Goal: Task Accomplishment & Management: Use online tool/utility

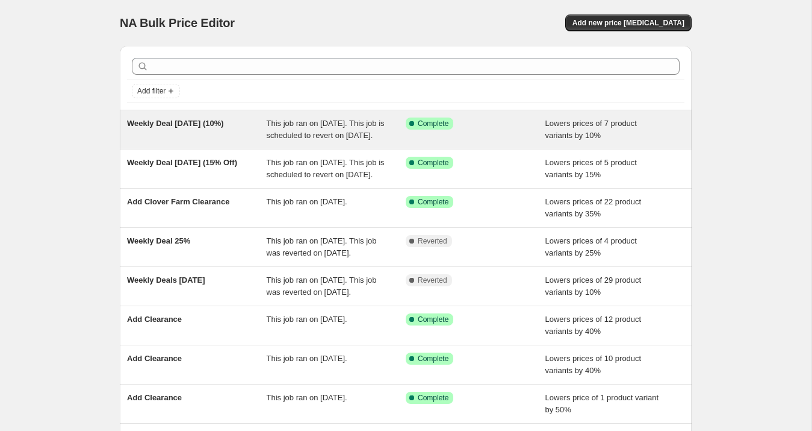
click at [234, 136] on div "Weekly Deal [DATE] (10%)" at bounding box center [197, 129] width 140 height 24
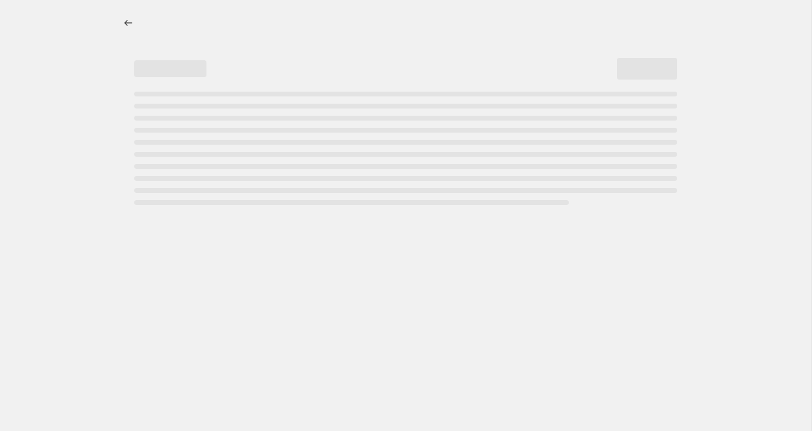
select select "percentage"
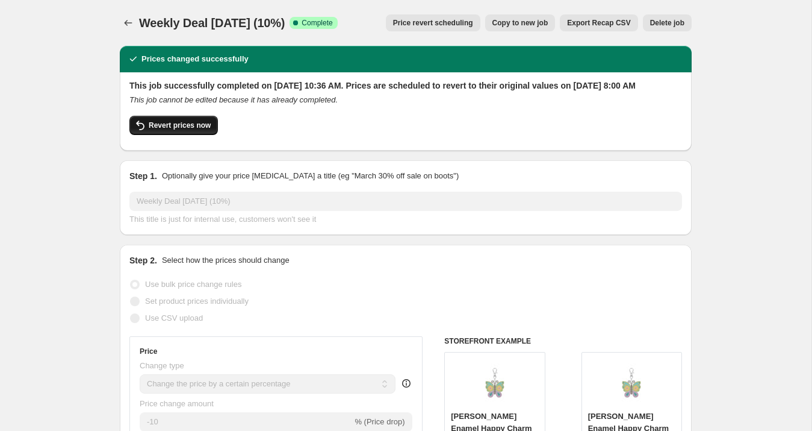
click at [195, 130] on span "Revert prices now" at bounding box center [180, 125] width 62 height 10
checkbox input "false"
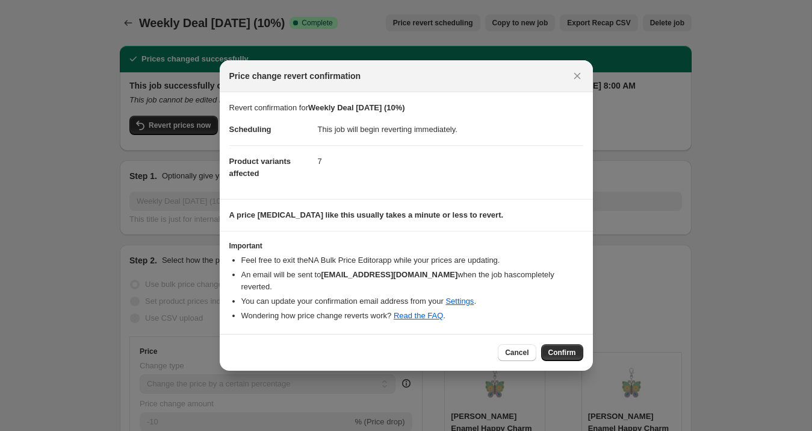
click at [564, 348] on span "Confirm" at bounding box center [563, 353] width 28 height 10
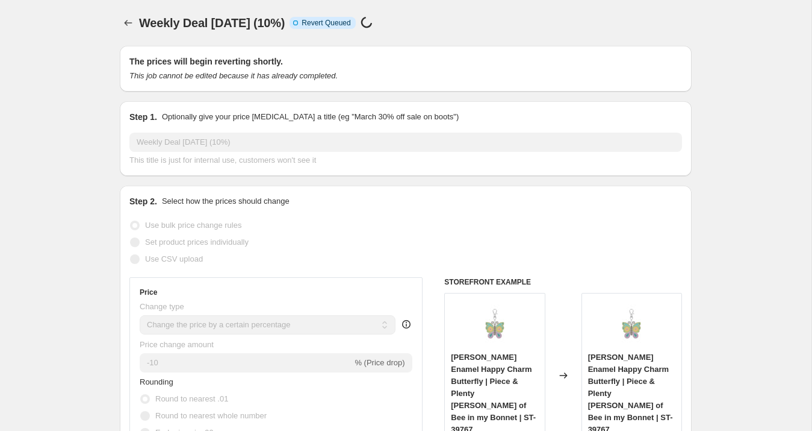
select select "percentage"
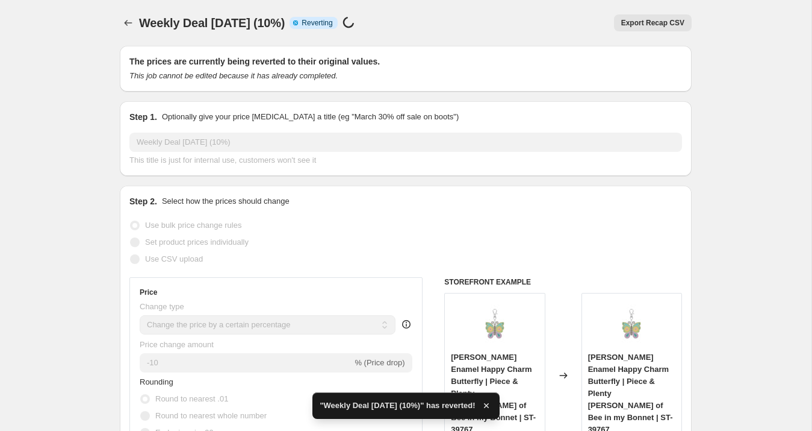
checkbox input "true"
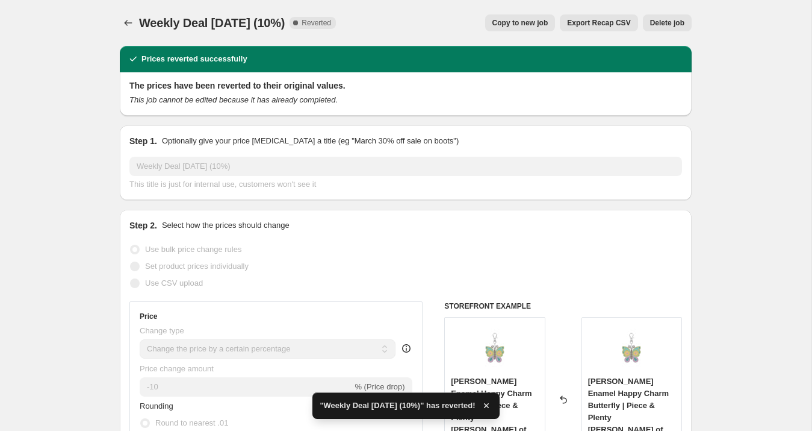
click at [520, 20] on span "Copy to new job" at bounding box center [521, 23] width 56 height 10
select select "percentage"
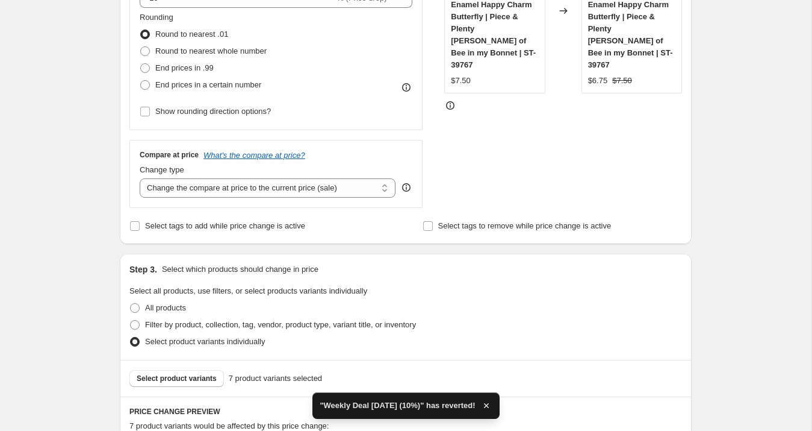
scroll to position [318, 0]
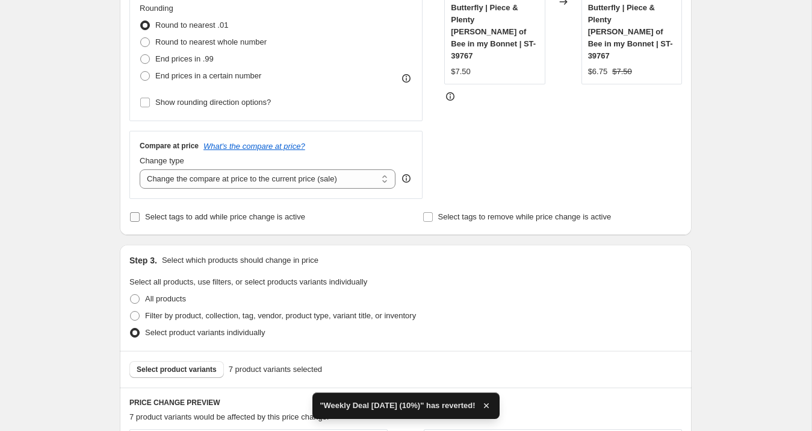
click at [196, 219] on span "Select tags to add while price change is active" at bounding box center [225, 216] width 160 height 9
click at [140, 219] on input "Select tags to add while price change is active" at bounding box center [135, 217] width 10 height 10
checkbox input "true"
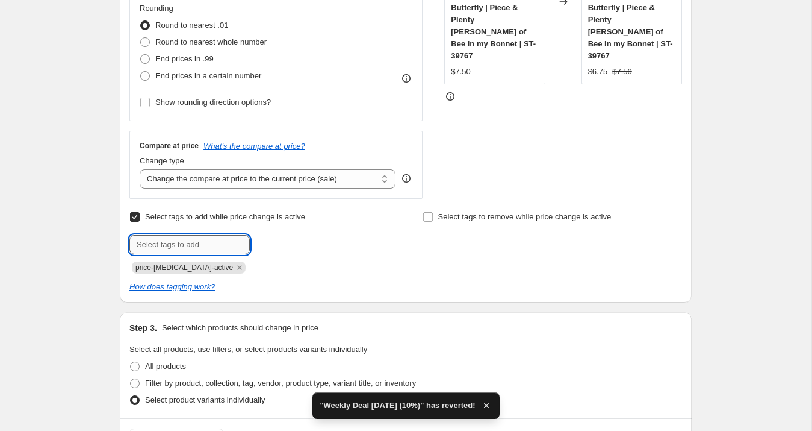
click at [194, 241] on input "text" at bounding box center [189, 244] width 120 height 19
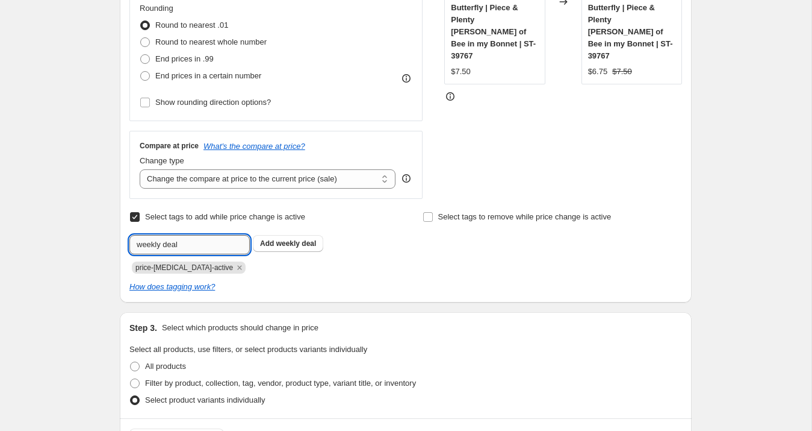
type input "weekly deal"
type input "sale"
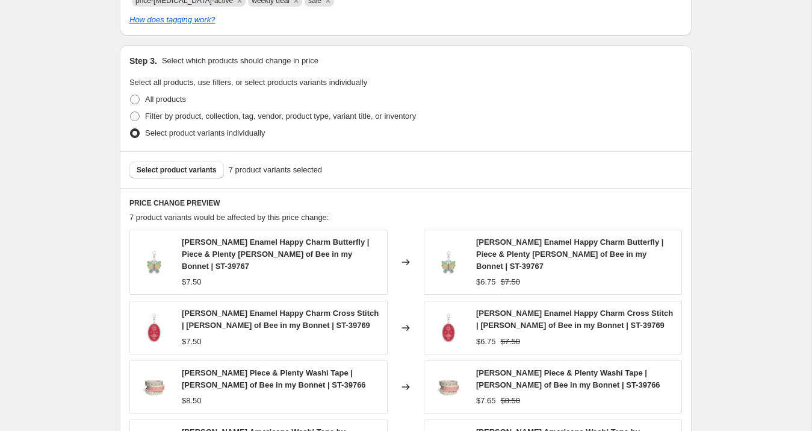
scroll to position [897, 0]
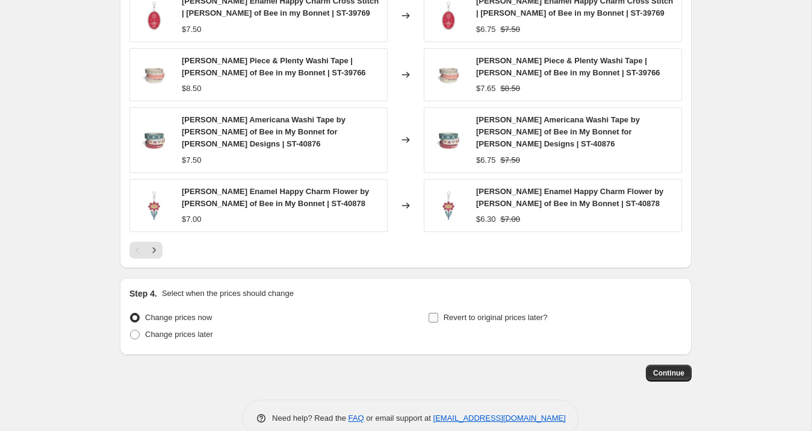
click at [431, 313] on input "Revert to original prices later?" at bounding box center [434, 318] width 10 height 10
checkbox input "true"
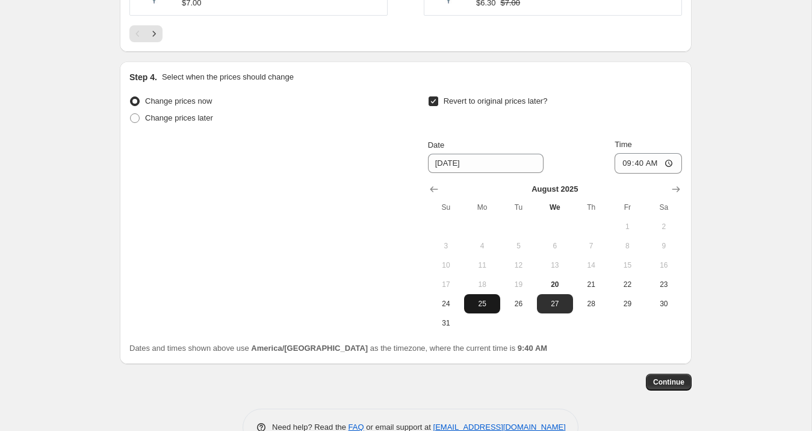
scroll to position [1121, 0]
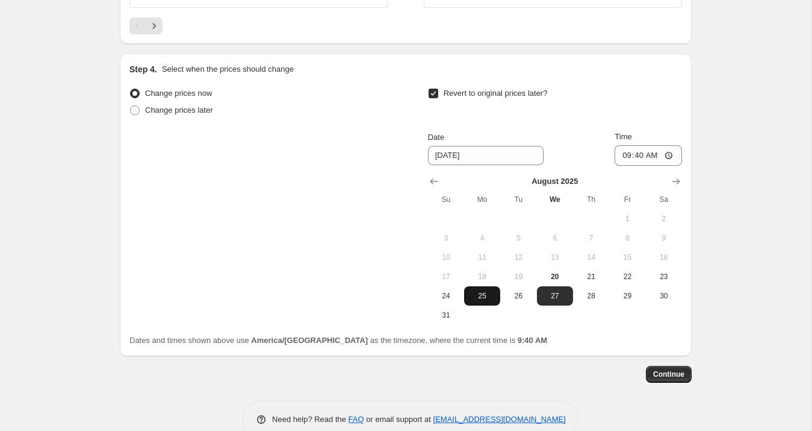
click at [487, 291] on span "25" at bounding box center [482, 296] width 27 height 10
type input "[DATE]"
click at [621, 145] on input "09:40" at bounding box center [648, 155] width 67 height 20
click at [637, 145] on input "08:40" at bounding box center [648, 155] width 67 height 20
type input "08:00"
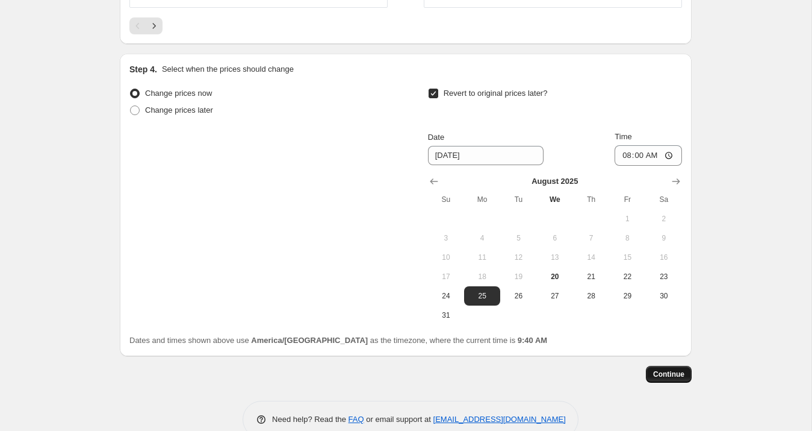
click at [675, 369] on span "Continue" at bounding box center [668, 374] width 31 height 10
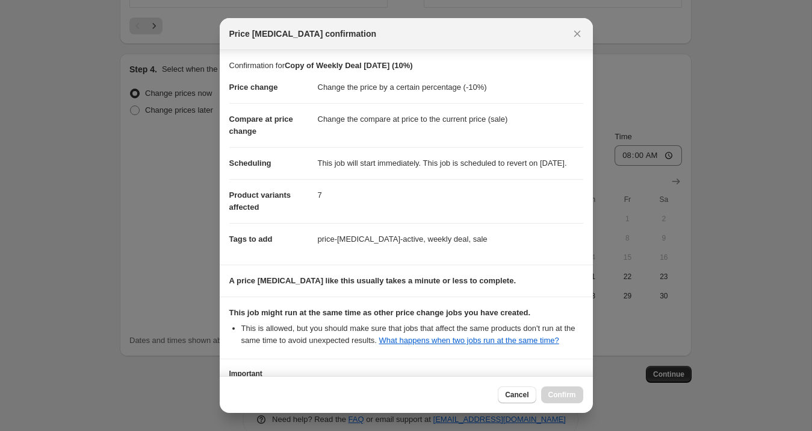
scroll to position [133, 0]
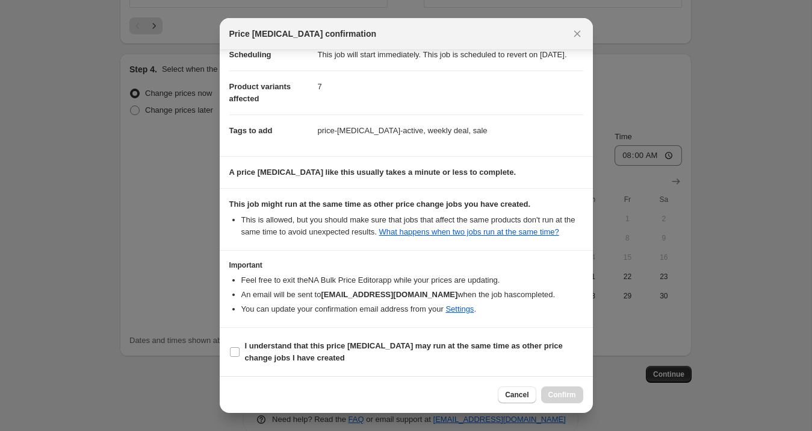
drag, startPoint x: 282, startPoint y: 349, endPoint x: 396, endPoint y: 373, distance: 116.4
click at [283, 349] on b "I understand that this price [MEDICAL_DATA] may run at the same time as other p…" at bounding box center [404, 351] width 318 height 21
click at [240, 349] on input "I understand that this price [MEDICAL_DATA] may run at the same time as other p…" at bounding box center [235, 352] width 10 height 10
checkbox input "true"
drag, startPoint x: 572, startPoint y: 396, endPoint x: 554, endPoint y: 386, distance: 20.5
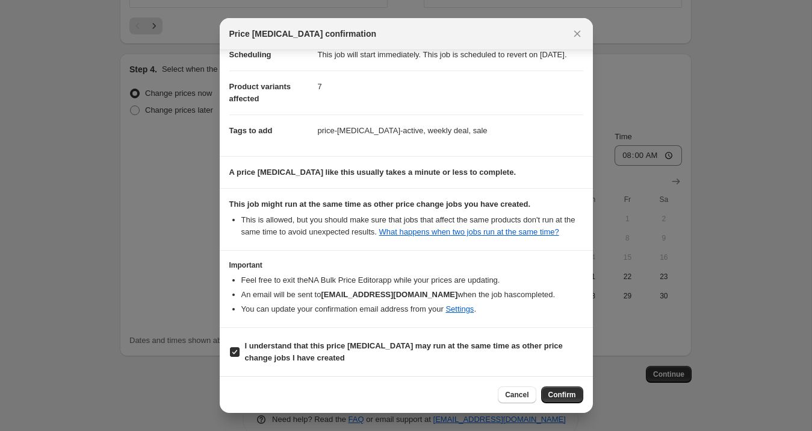
click at [572, 396] on span "Confirm" at bounding box center [563, 395] width 28 height 10
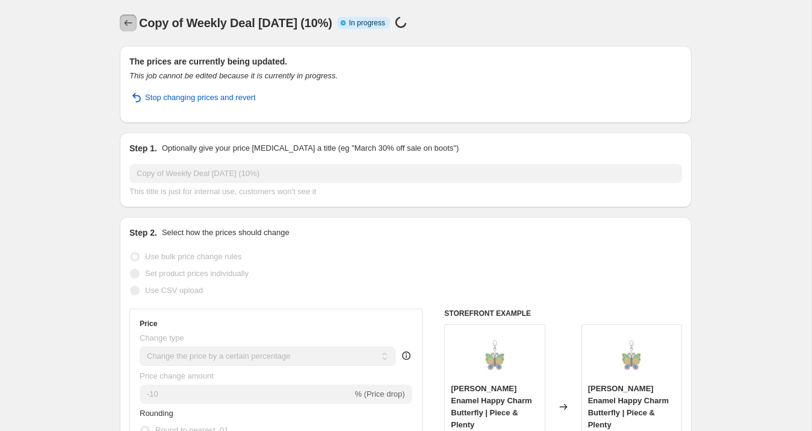
click at [123, 24] on icon "Price change jobs" at bounding box center [128, 23] width 12 height 12
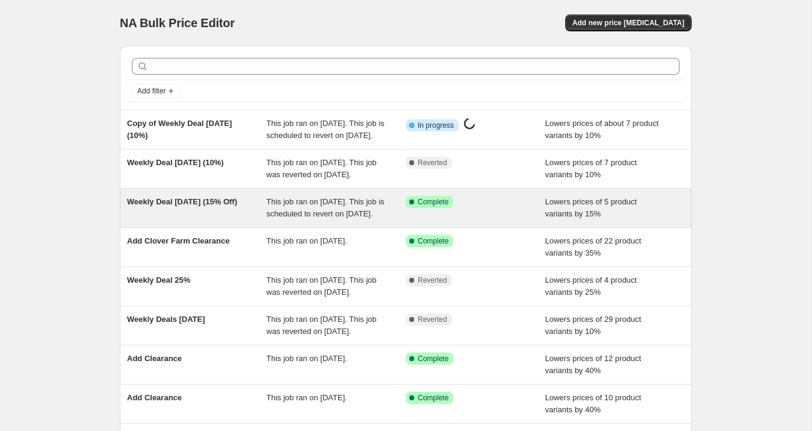
click at [210, 220] on div "Weekly Deal [DATE] (15% Off)" at bounding box center [197, 208] width 140 height 24
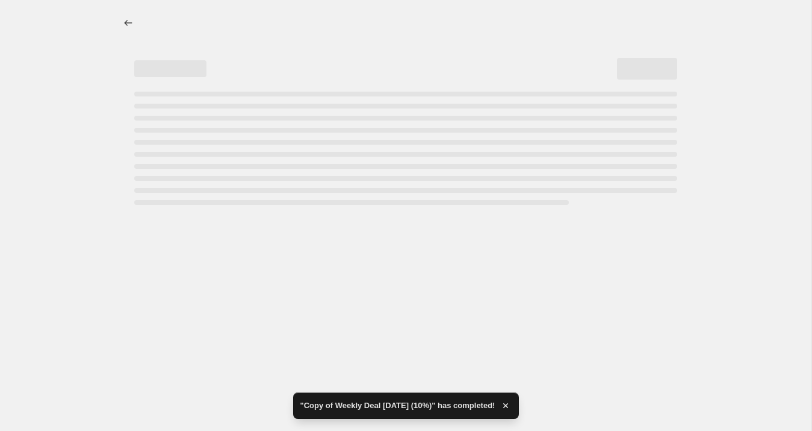
select select "percentage"
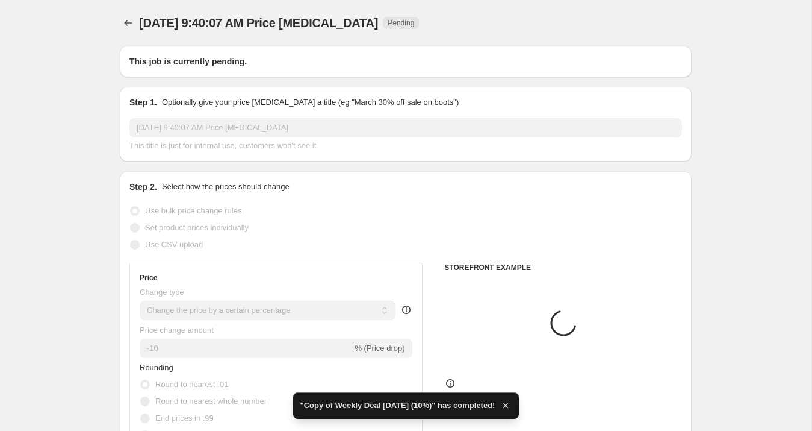
type input "Weekly Deal [DATE] (15% Off)"
radio input "false"
radio input "true"
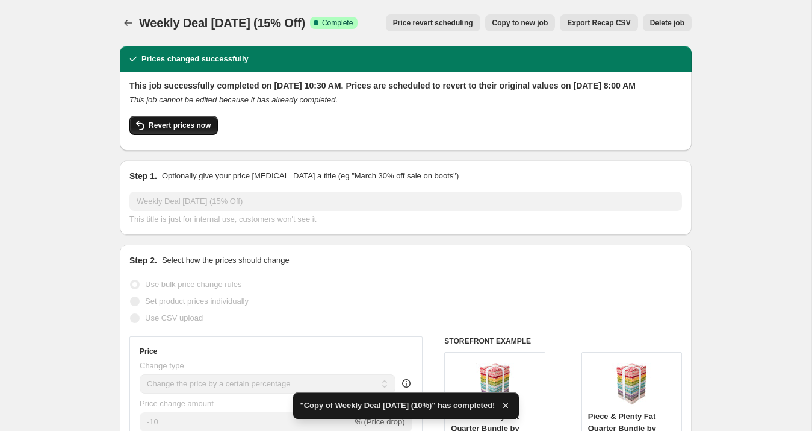
click at [207, 130] on span "Revert prices now" at bounding box center [180, 125] width 62 height 10
checkbox input "false"
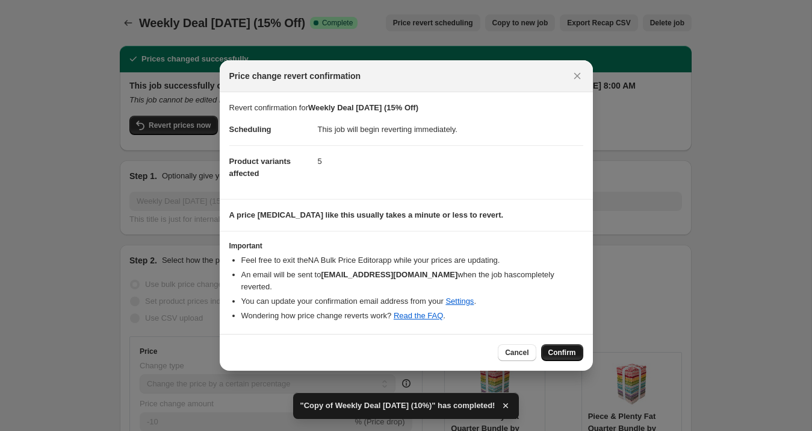
click at [558, 348] on span "Confirm" at bounding box center [563, 353] width 28 height 10
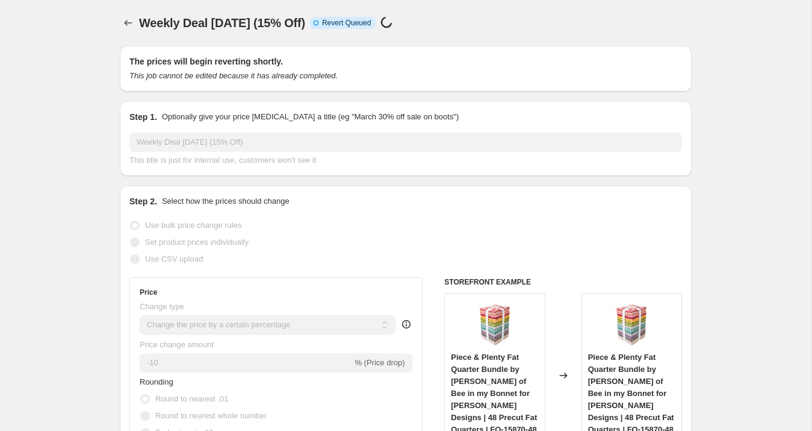
select select "percentage"
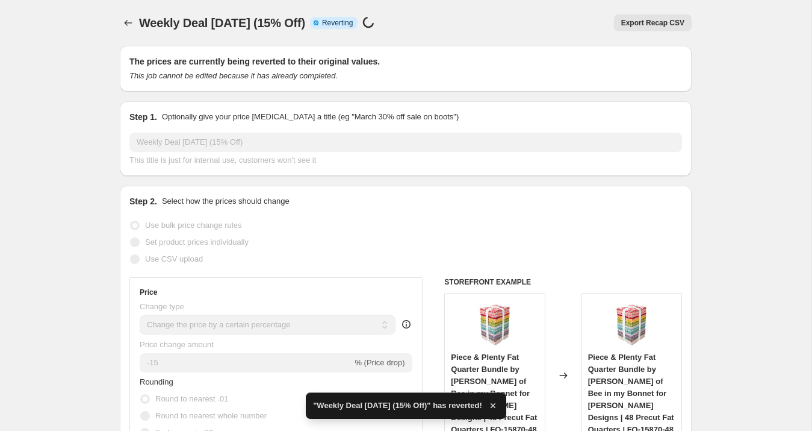
checkbox input "true"
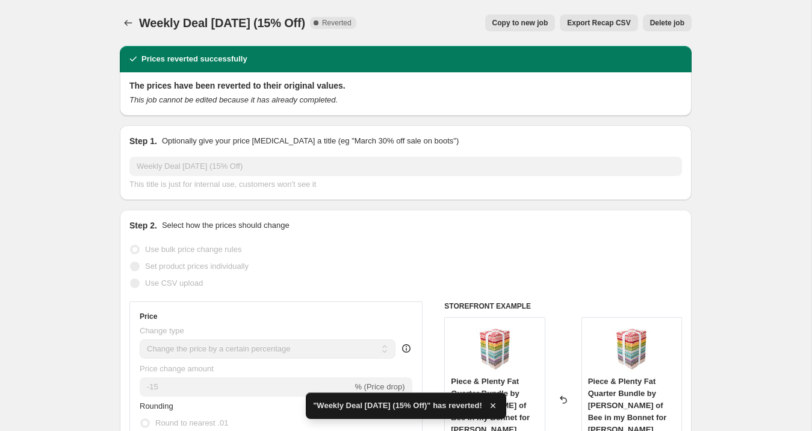
click at [521, 19] on span "Copy to new job" at bounding box center [521, 23] width 56 height 10
select select "percentage"
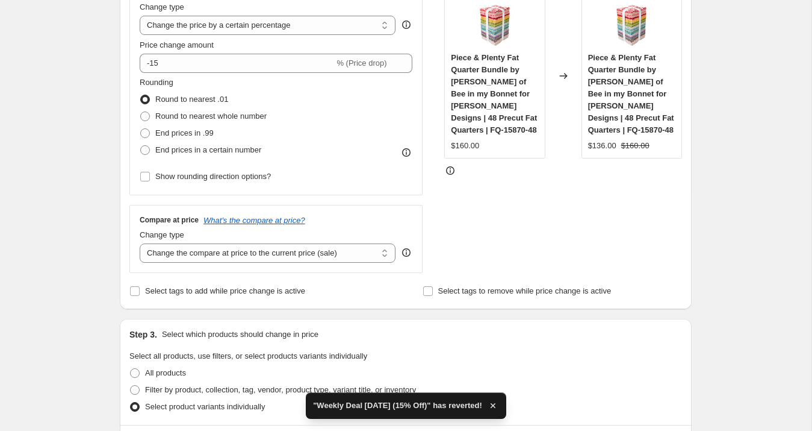
scroll to position [245, 0]
click at [180, 292] on span "Select tags to add while price change is active" at bounding box center [225, 289] width 160 height 9
click at [140, 292] on input "Select tags to add while price change is active" at bounding box center [135, 290] width 10 height 10
checkbox input "true"
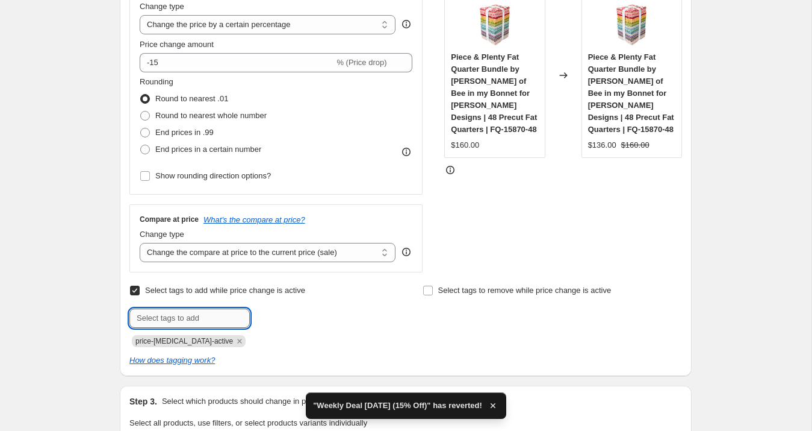
click at [192, 313] on input "text" at bounding box center [189, 317] width 120 height 19
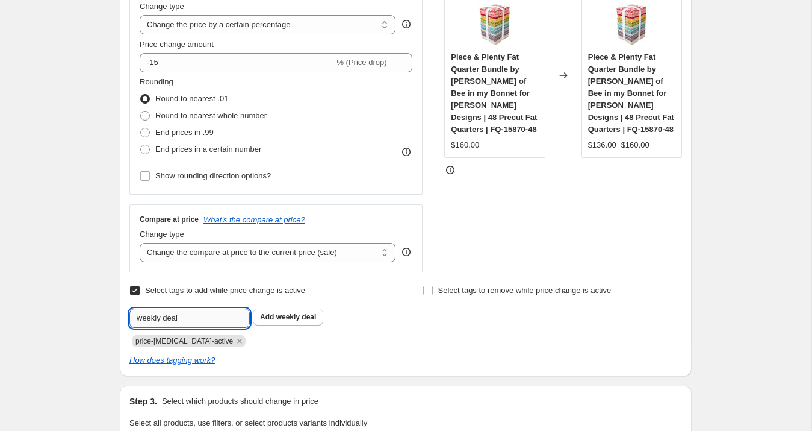
type input "weekly deal"
type input "sale"
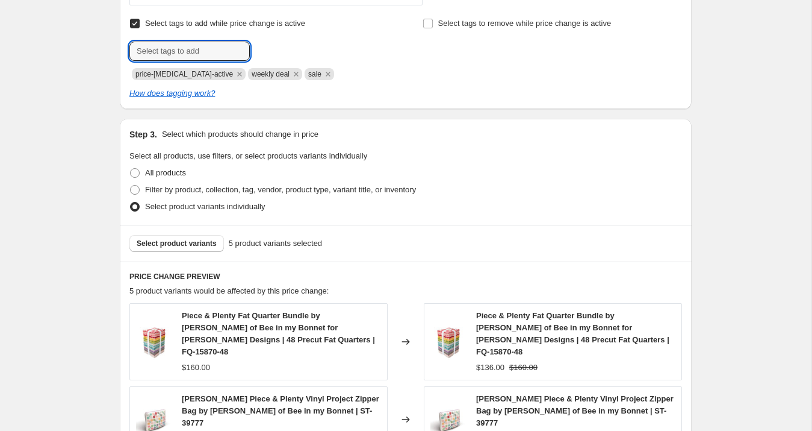
scroll to position [945, 0]
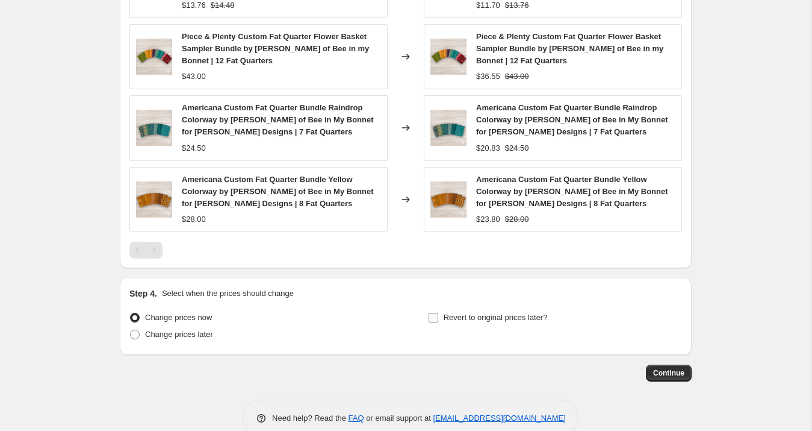
click at [470, 313] on span "Revert to original prices later?" at bounding box center [496, 317] width 104 height 9
click at [438, 313] on input "Revert to original prices later?" at bounding box center [434, 318] width 10 height 10
checkbox input "true"
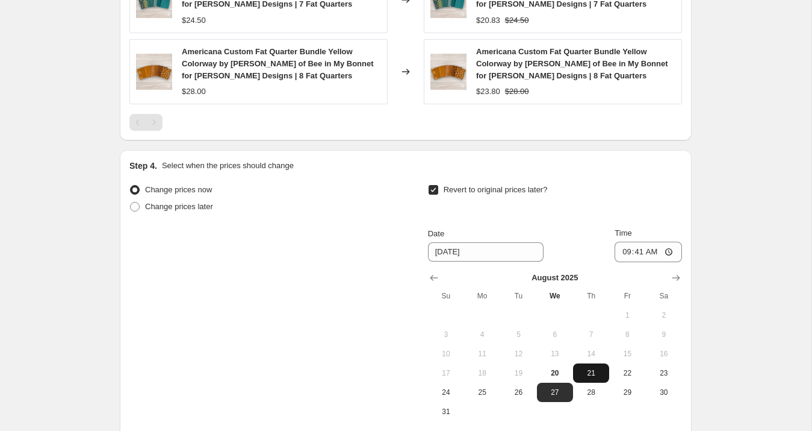
scroll to position [1086, 0]
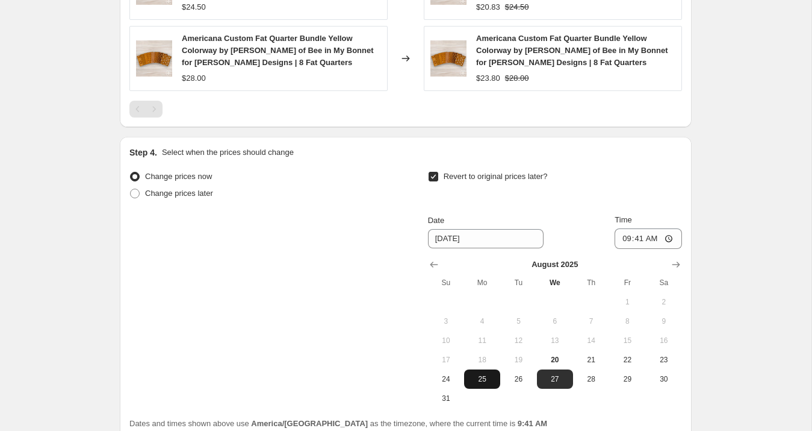
click at [488, 374] on span "25" at bounding box center [482, 379] width 27 height 10
type input "[DATE]"
click at [625, 228] on input "09:41" at bounding box center [648, 238] width 67 height 20
type input "08:00"
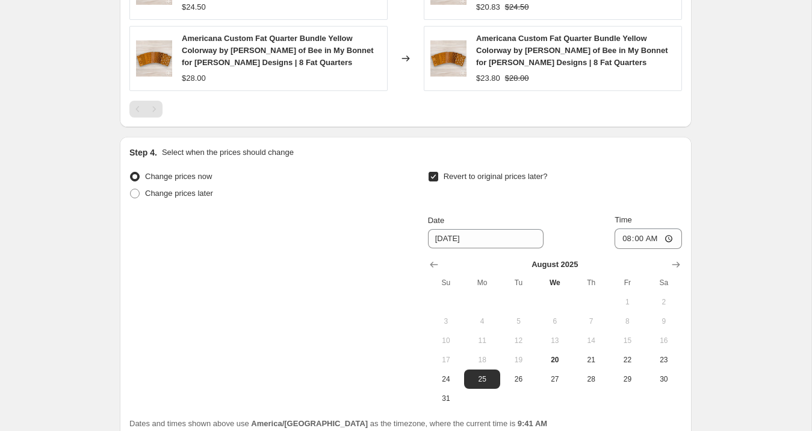
scroll to position [1170, 0]
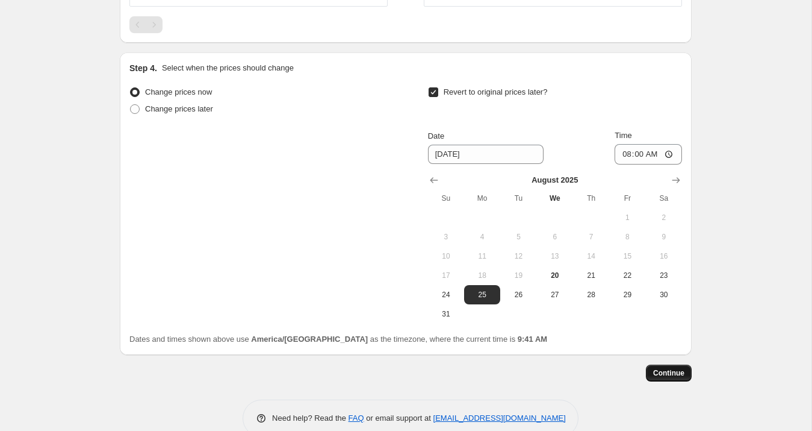
click at [674, 364] on button "Continue" at bounding box center [669, 372] width 46 height 17
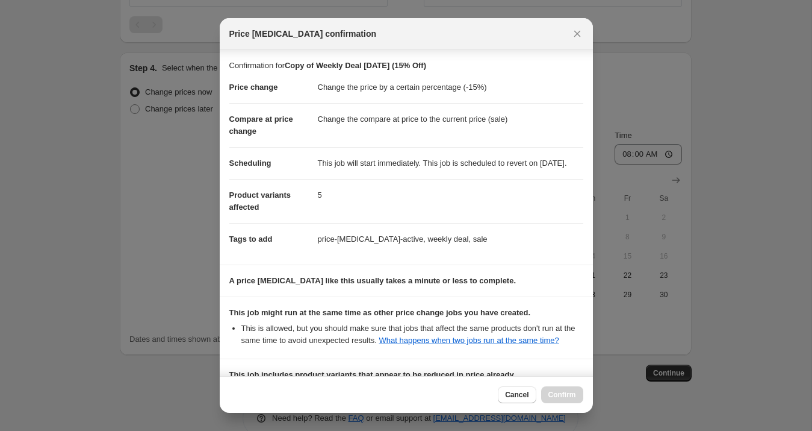
scroll to position [207, 0]
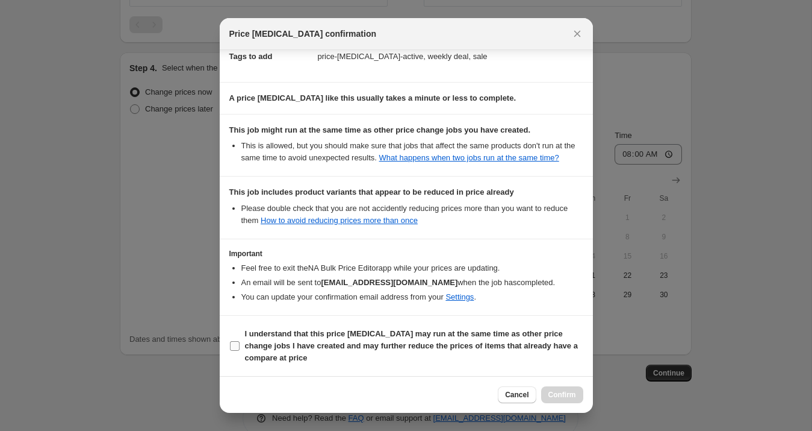
drag, startPoint x: 309, startPoint y: 347, endPoint x: 347, endPoint y: 353, distance: 38.4
click at [308, 347] on b "I understand that this price [MEDICAL_DATA] may run at the same time as other p…" at bounding box center [411, 345] width 333 height 33
click at [240, 347] on input "I understand that this price [MEDICAL_DATA] may run at the same time as other p…" at bounding box center [235, 346] width 10 height 10
checkbox input "true"
click at [573, 392] on span "Confirm" at bounding box center [563, 395] width 28 height 10
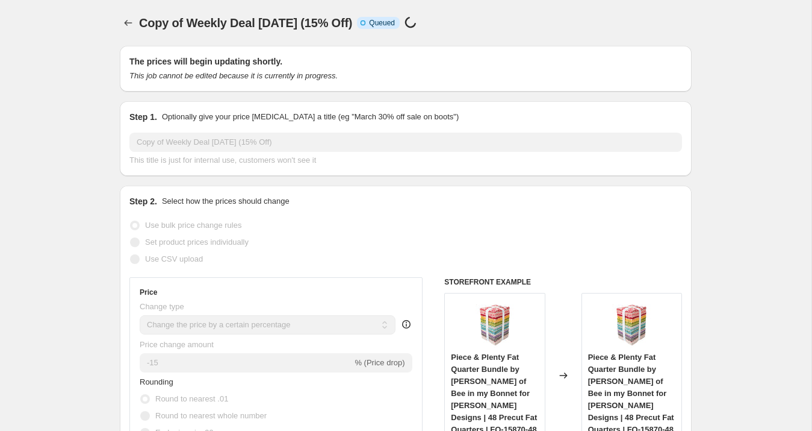
scroll to position [1170, 0]
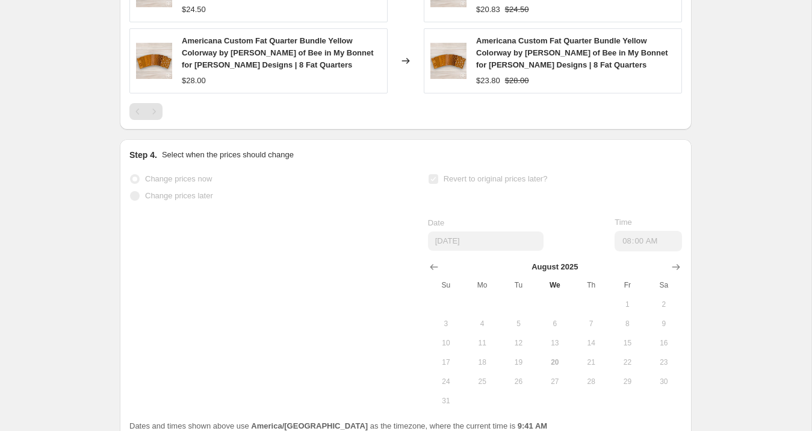
select select "percentage"
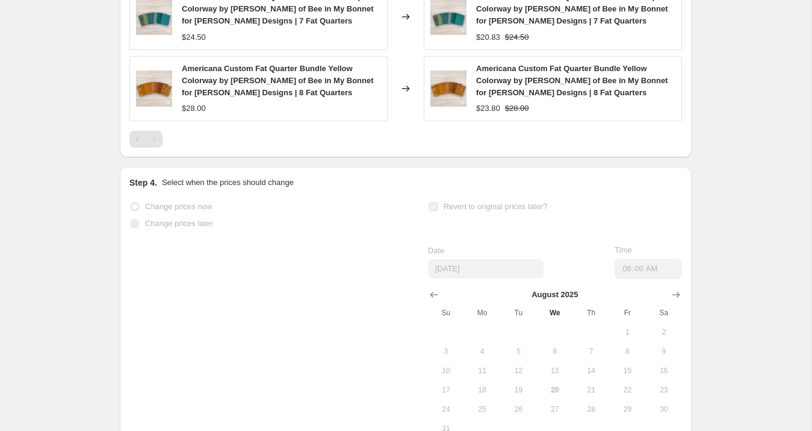
scroll to position [0, 0]
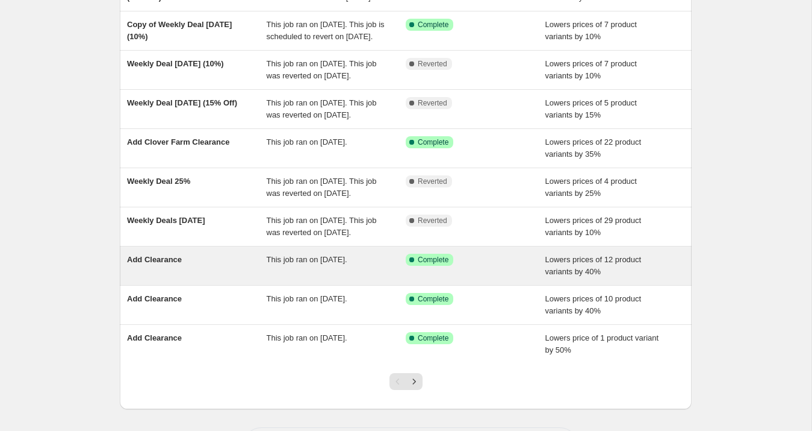
scroll to position [262, 0]
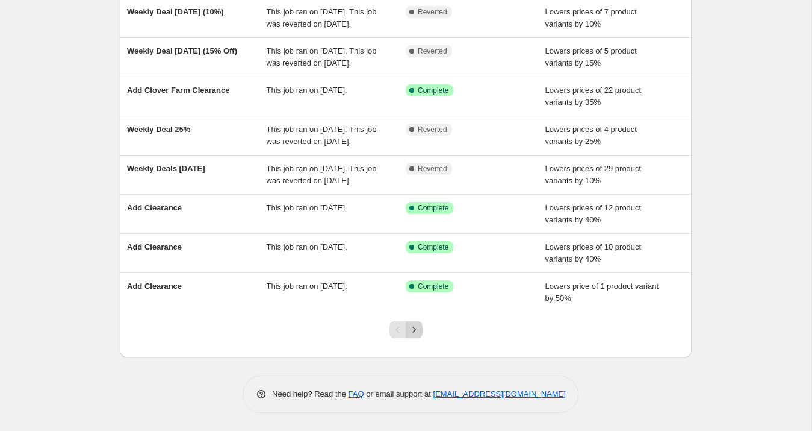
click at [417, 333] on icon "Next" at bounding box center [414, 329] width 12 height 12
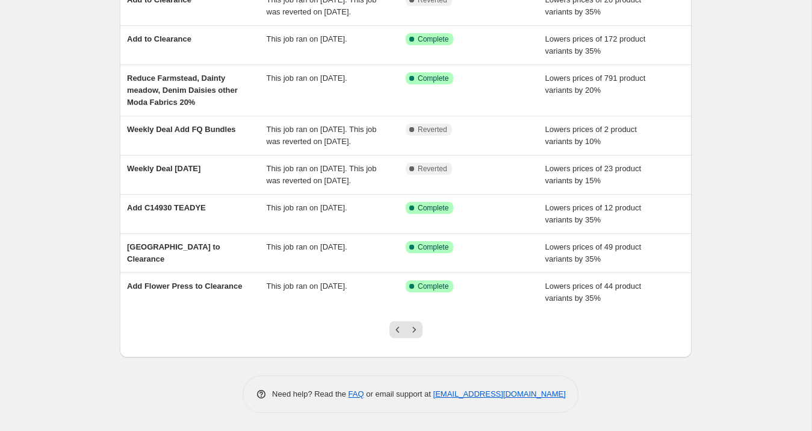
scroll to position [0, 0]
